Goal: Obtain resource: Obtain resource

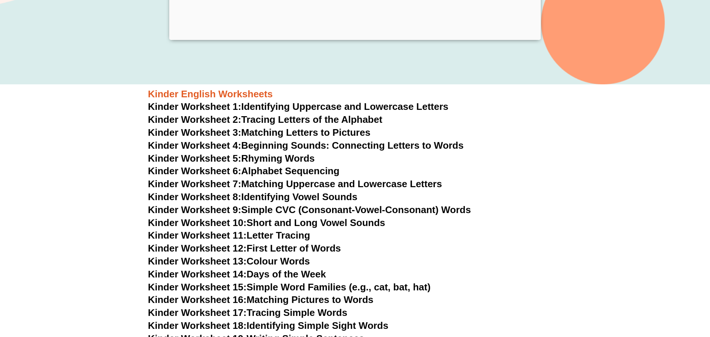
scroll to position [237, 0]
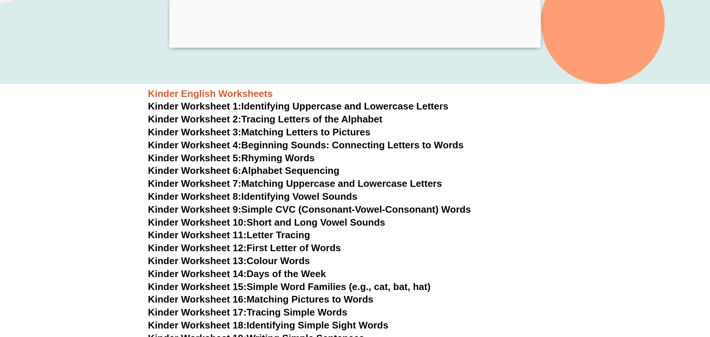
click at [302, 122] on link "Kinder Worksheet 2: Tracing Letters of the Alphabet" at bounding box center [265, 119] width 234 height 11
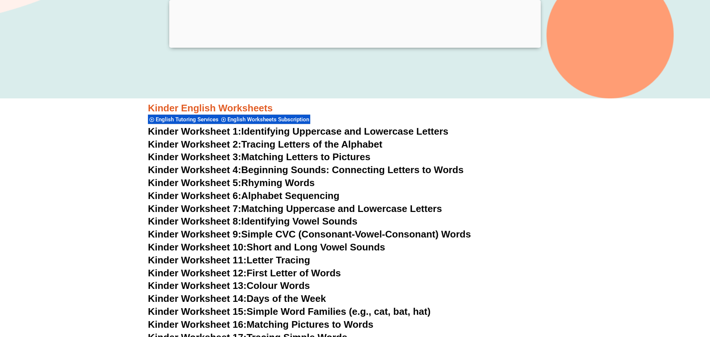
click at [271, 312] on link "Kinder Worksheet 15: Simple Word Families (e.g., cat, bat, hat)" at bounding box center [289, 311] width 283 height 11
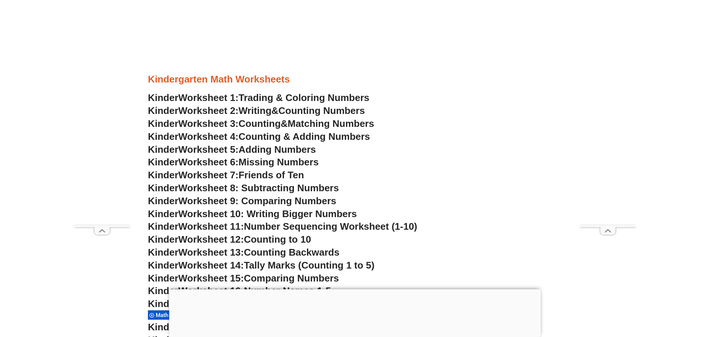
scroll to position [355, 0]
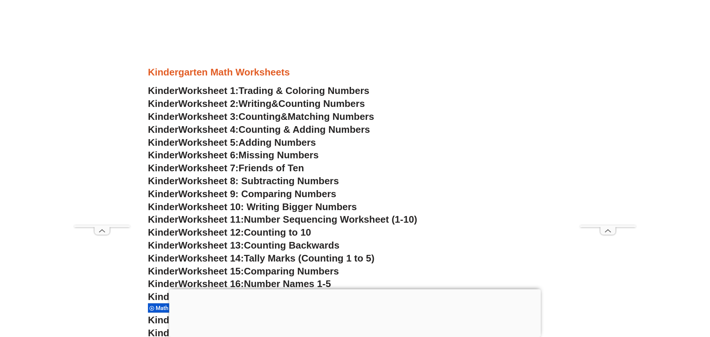
click at [269, 118] on span "Counting" at bounding box center [260, 116] width 42 height 11
